Goal: Information Seeking & Learning: Learn about a topic

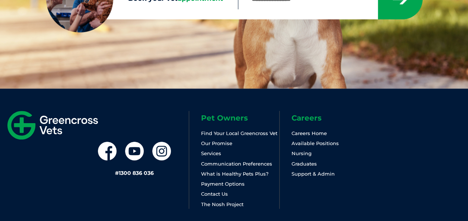
scroll to position [136, 0]
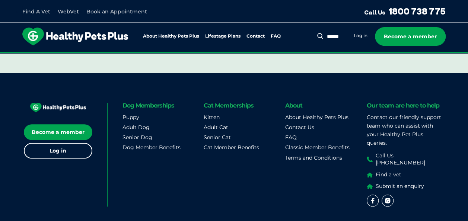
scroll to position [353, 0]
